Goal: Check status

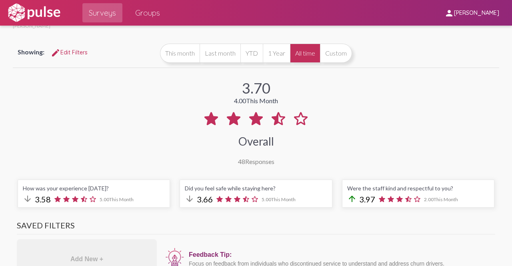
scroll to position [29, 0]
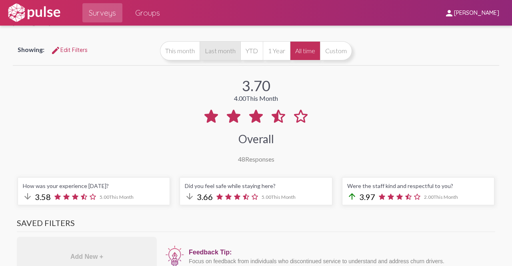
click at [226, 54] on button "Last month" at bounding box center [220, 50] width 41 height 19
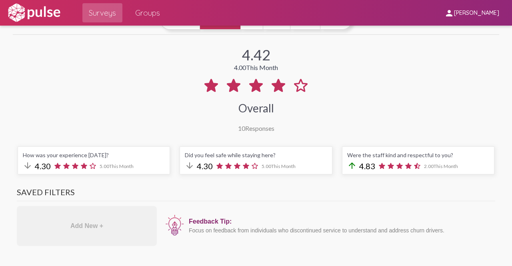
scroll to position [60, 0]
